Goal: Information Seeking & Learning: Compare options

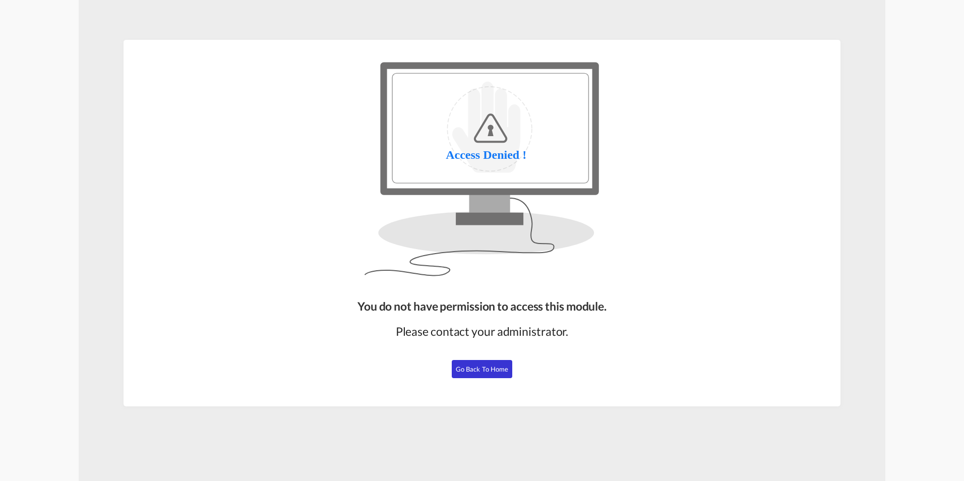
click at [481, 369] on span "Go Back to Home" at bounding box center [482, 369] width 53 height 8
